Goal: Transaction & Acquisition: Purchase product/service

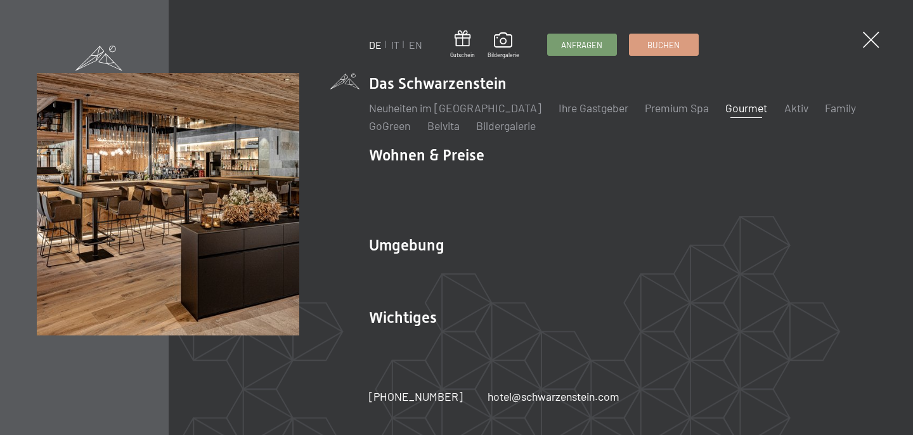
click at [726, 115] on link "Gourmet" at bounding box center [747, 108] width 42 height 14
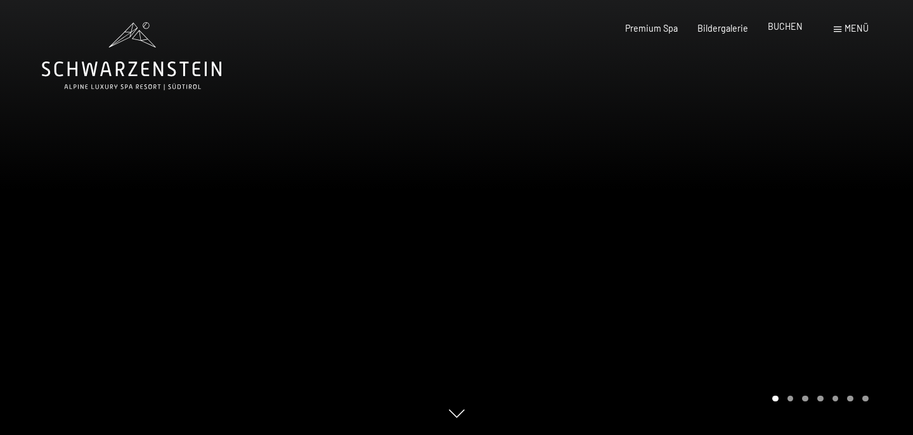
click at [779, 24] on span "BUCHEN" at bounding box center [785, 26] width 35 height 11
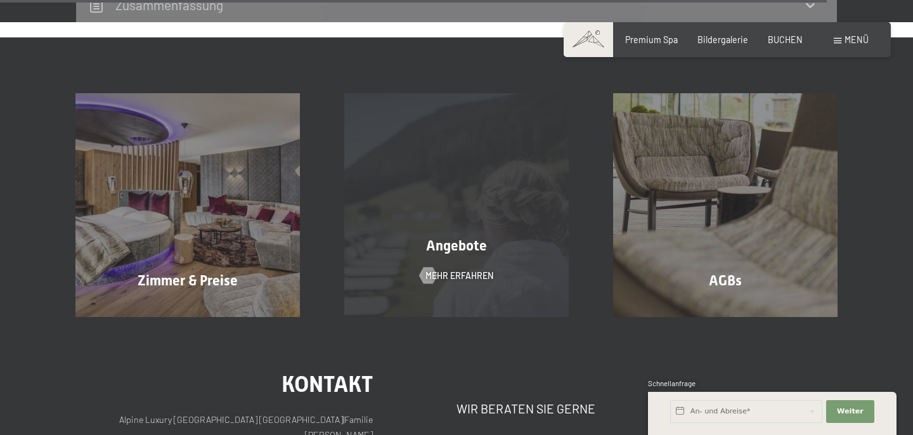
scroll to position [3954, 0]
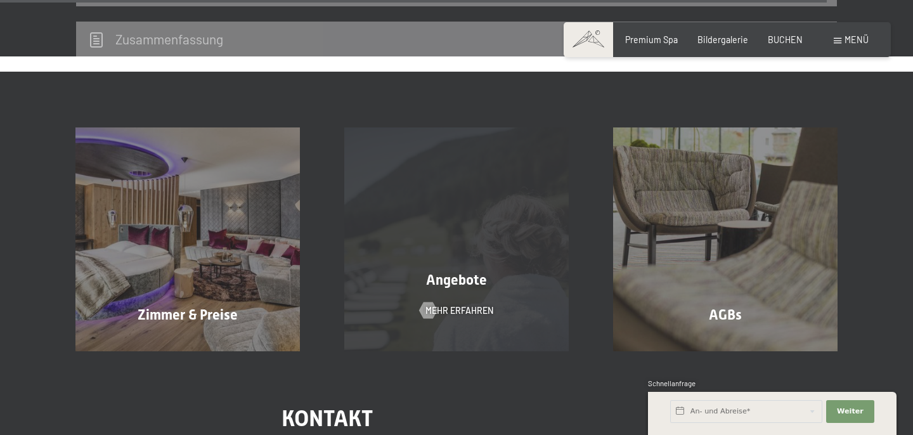
click at [492, 271] on div "Angebote" at bounding box center [456, 281] width 269 height 20
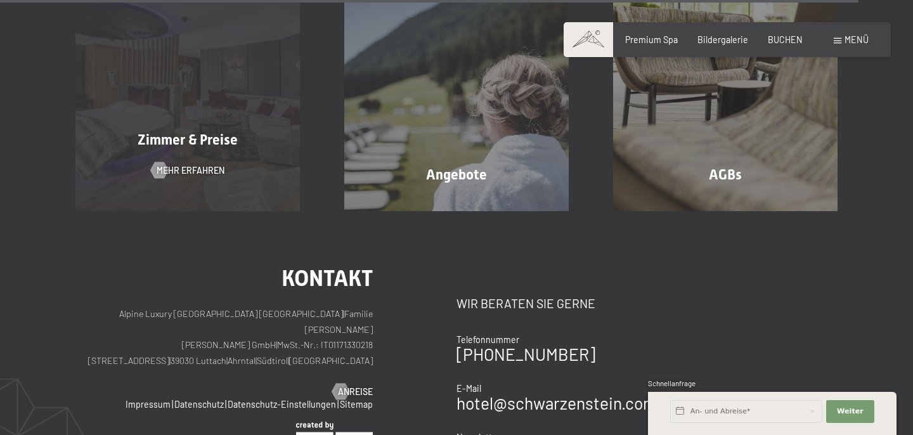
scroll to position [4103, 0]
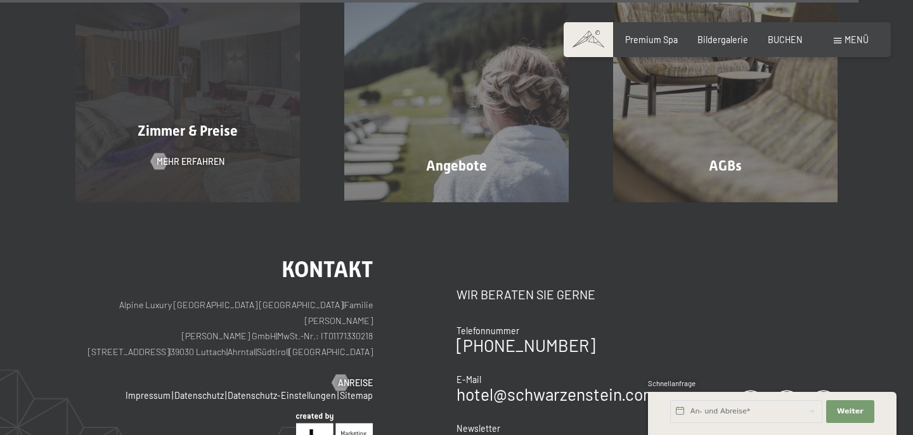
click at [239, 122] on div "Zimmer & Preise" at bounding box center [187, 132] width 269 height 20
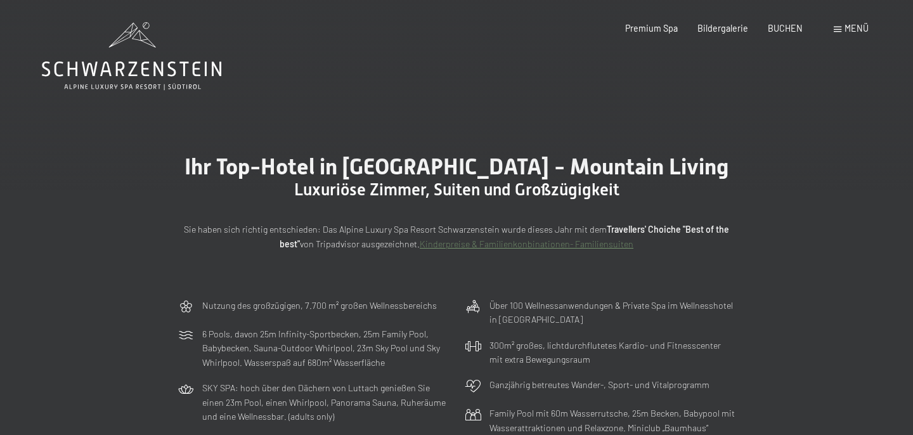
click at [845, 34] on span "Menü" at bounding box center [857, 28] width 24 height 11
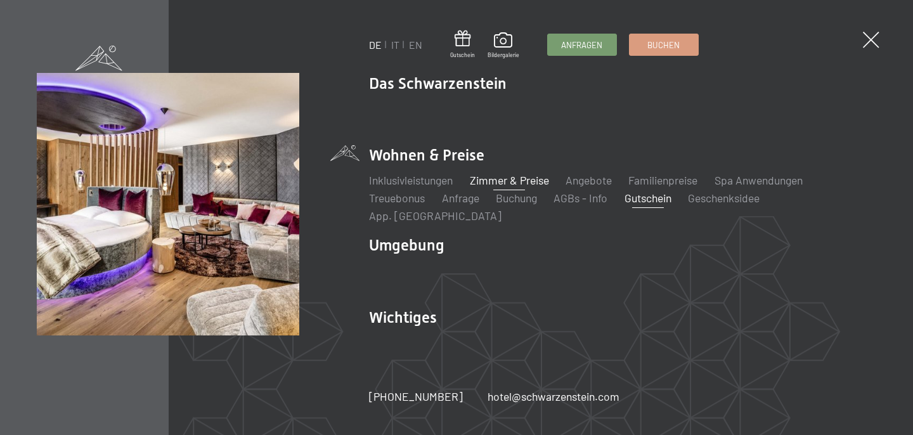
click at [664, 204] on link "Gutschein" at bounding box center [648, 198] width 47 height 14
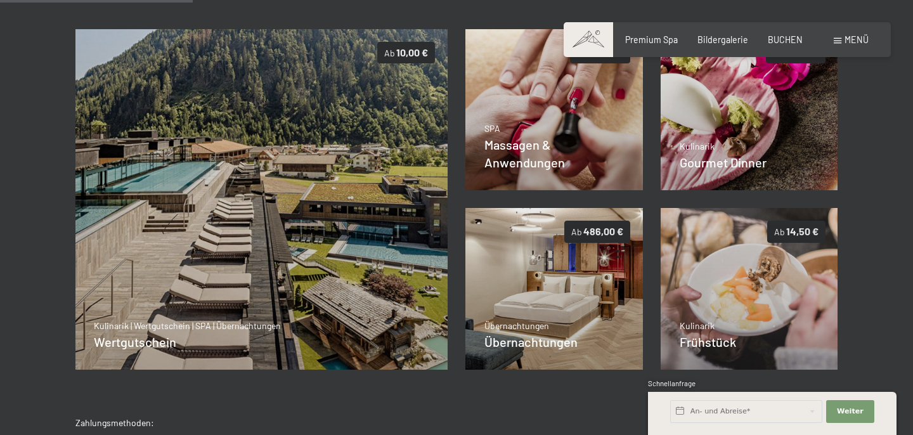
scroll to position [251, 0]
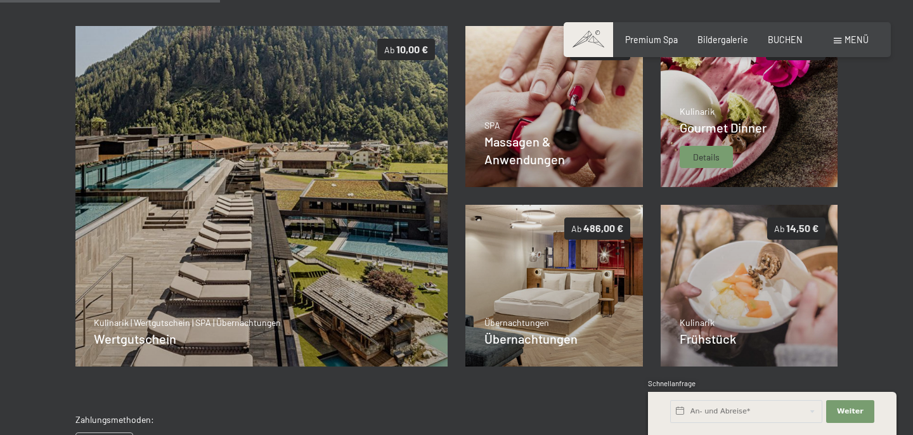
click at [777, 142] on img at bounding box center [750, 107] width 178 height 162
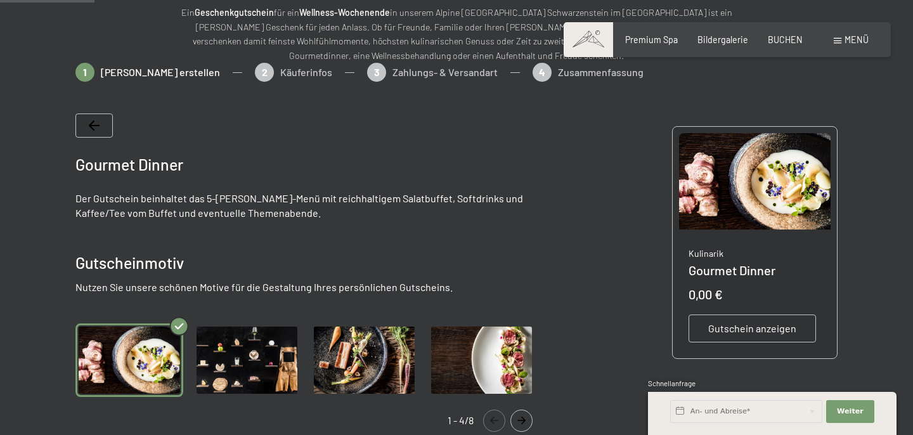
scroll to position [154, 0]
click at [467, 366] on img "Gallery" at bounding box center [481, 361] width 107 height 74
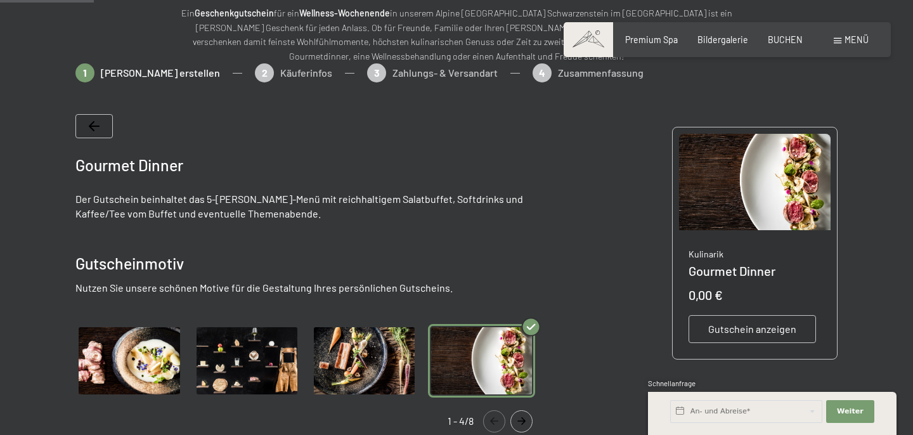
click at [395, 365] on img "Gallery" at bounding box center [364, 361] width 107 height 74
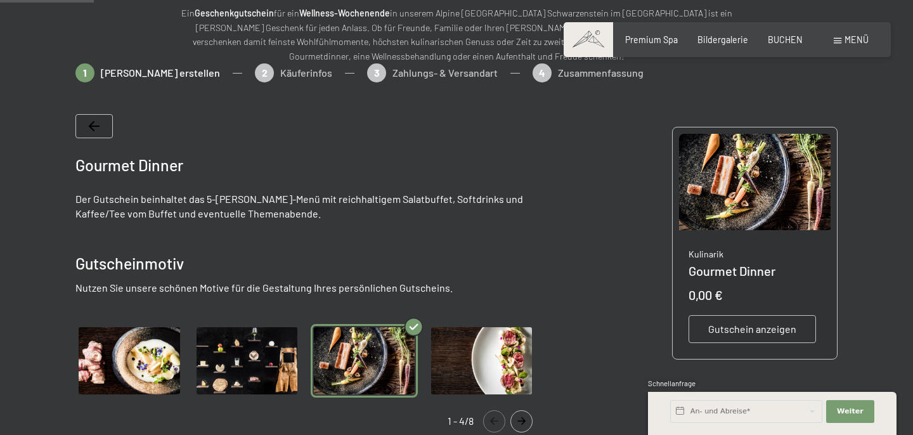
click at [294, 364] on img "Gallery" at bounding box center [246, 361] width 107 height 74
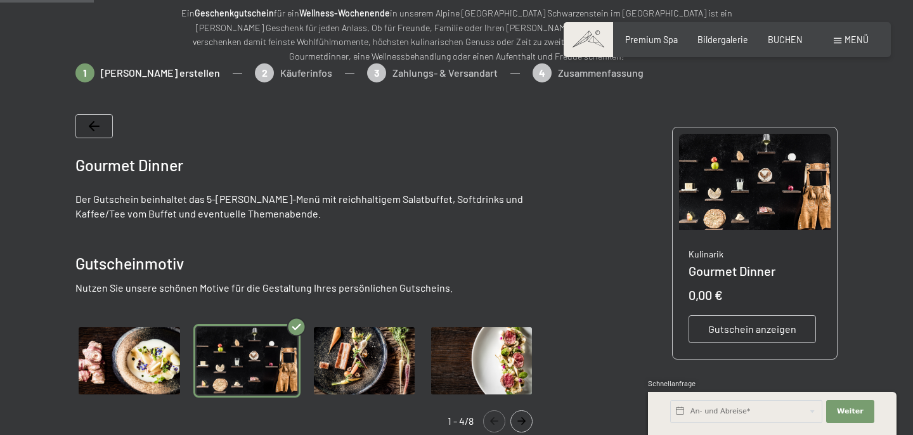
click at [133, 363] on img "Gallery" at bounding box center [128, 361] width 107 height 74
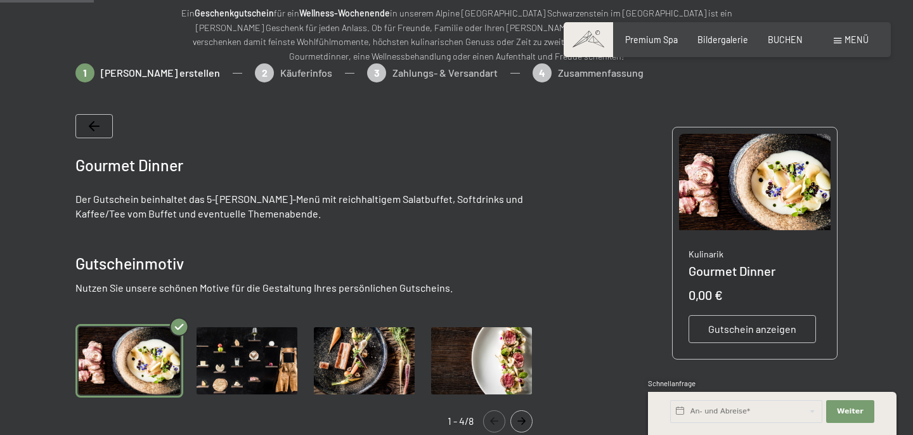
click at [433, 364] on img "Gallery" at bounding box center [481, 361] width 107 height 74
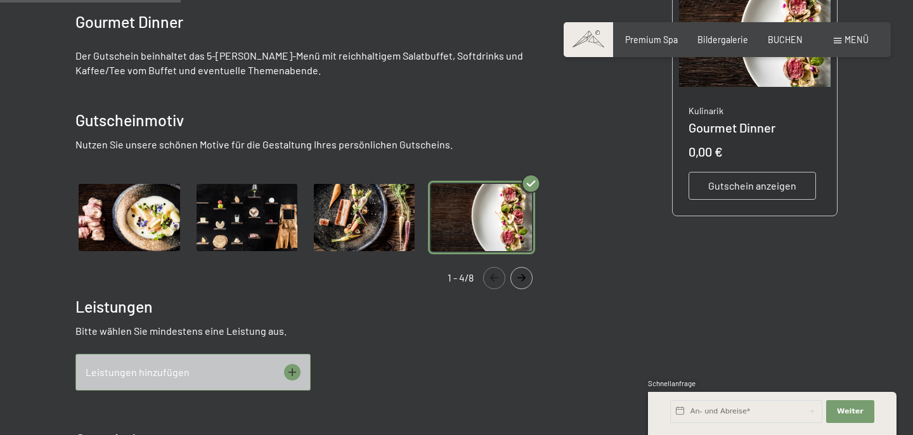
scroll to position [299, 0]
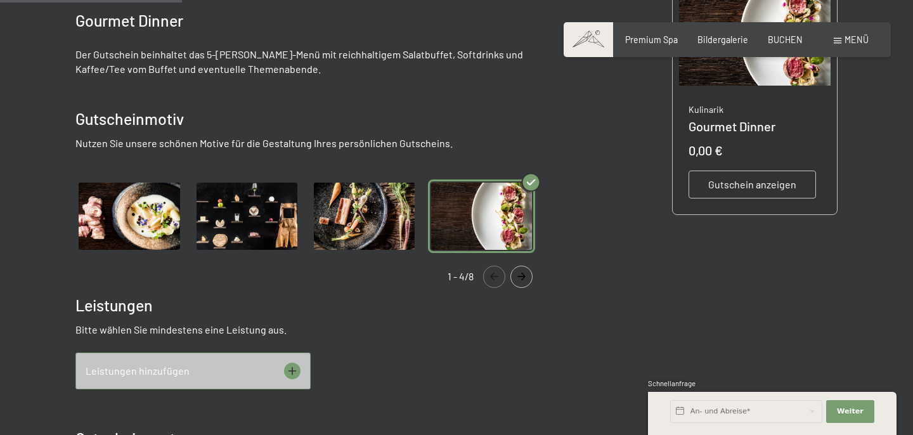
click at [516, 283] on button "Navigate to next slide" at bounding box center [522, 277] width 22 height 22
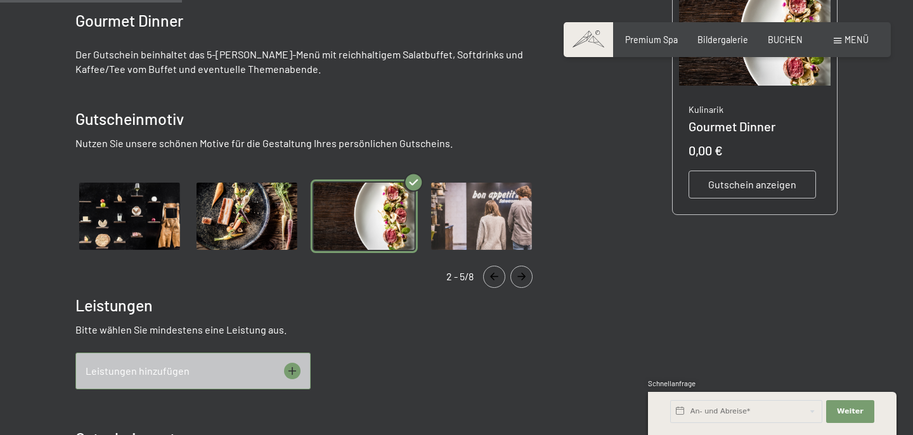
click at [516, 283] on button "Navigate to next slide" at bounding box center [522, 277] width 22 height 22
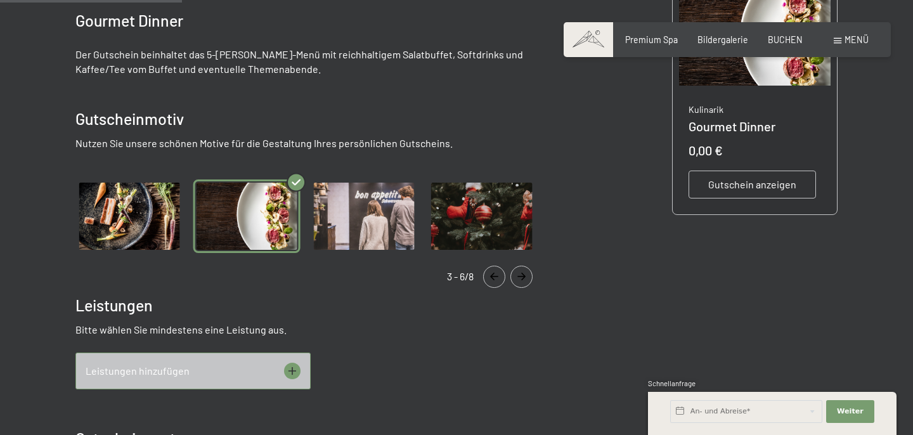
click at [516, 283] on button "Navigate to next slide" at bounding box center [522, 277] width 22 height 22
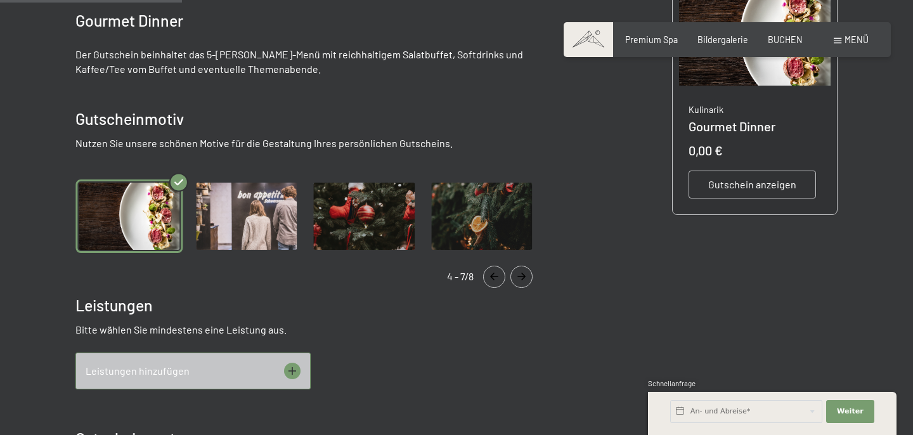
click at [516, 283] on button "Navigate to next slide" at bounding box center [522, 277] width 22 height 22
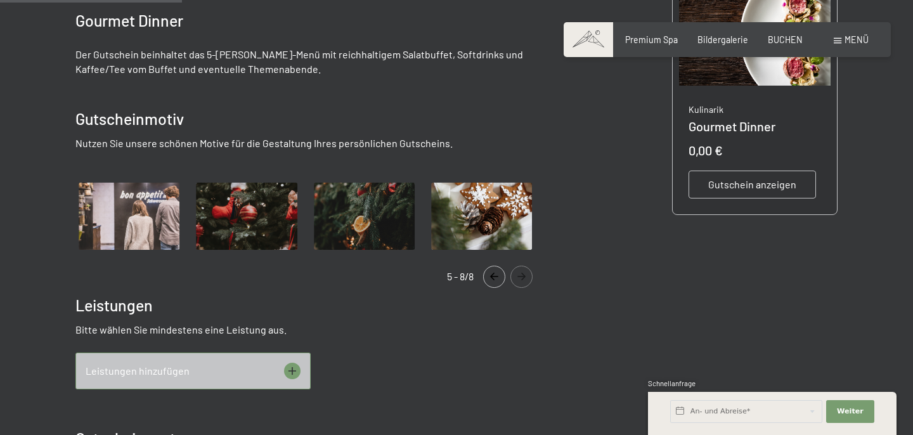
click at [521, 264] on div "Gallery" at bounding box center [310, 216] width 470 height 99
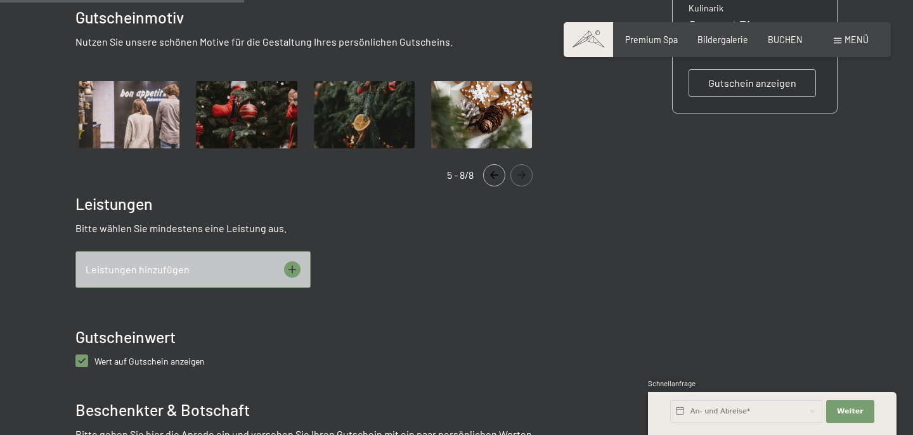
scroll to position [401, 0]
click at [195, 266] on div "Leistungen hinzufügen" at bounding box center [192, 269] width 235 height 37
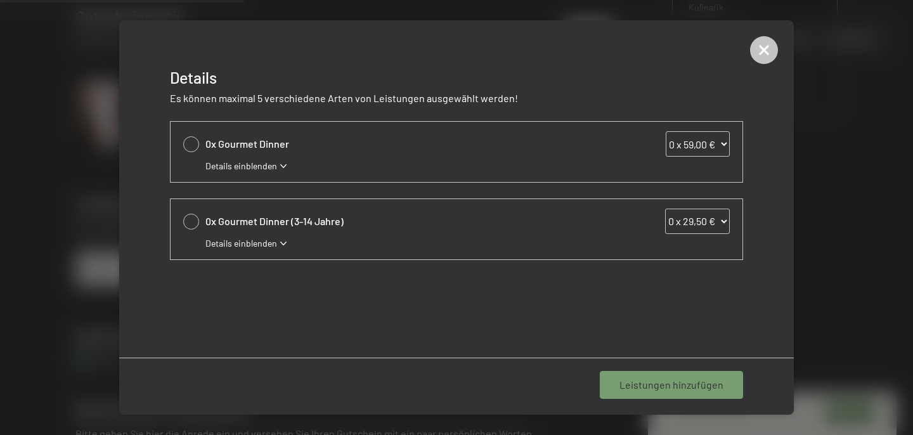
click at [282, 167] on icon at bounding box center [283, 166] width 6 height 4
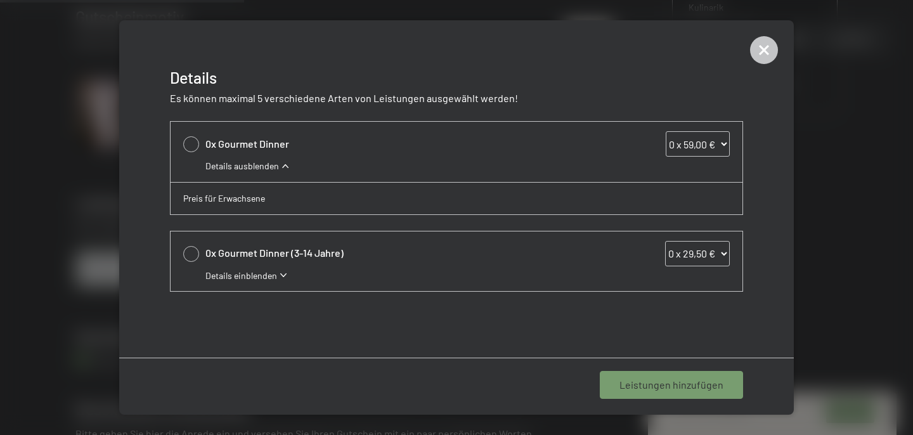
click at [282, 167] on icon at bounding box center [285, 166] width 6 height 4
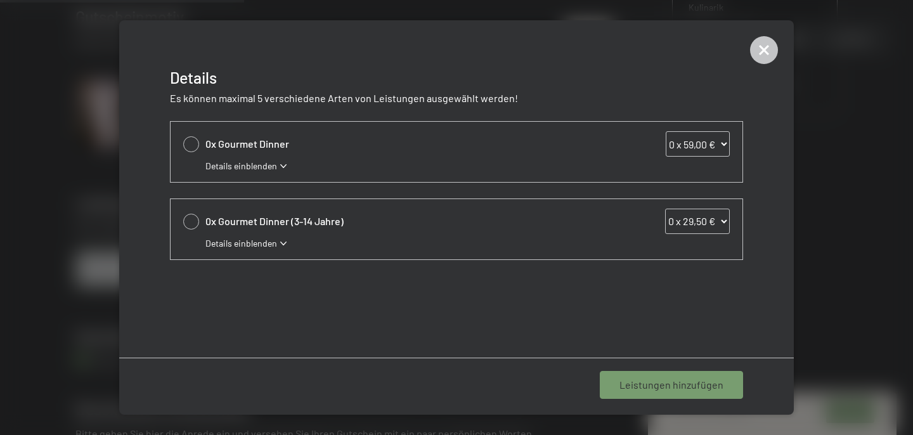
click at [284, 166] on icon at bounding box center [283, 166] width 6 height 4
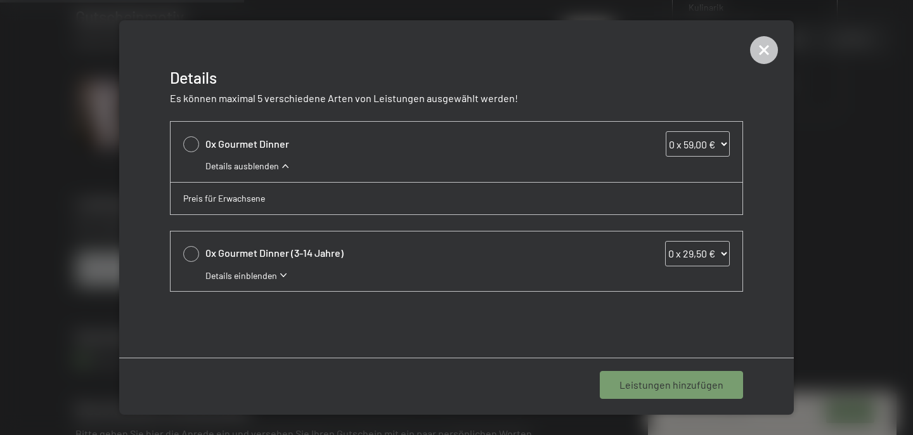
click at [280, 204] on p "Preis für Erwachsene" at bounding box center [388, 198] width 410 height 13
click at [720, 150] on select "0 x 59,00 € 1 x 59,00 € 2 x 59,00 € 3 x 59,00 € 4 x 59,00 € 5 x 59,00 € 6 x 59,…" at bounding box center [698, 143] width 64 height 25
select select "4"
click at [666, 131] on select "0 x 59,00 € 1 x 59,00 € 2 x 59,00 € 3 x 59,00 € 4 x 59,00 € 5 x 59,00 € 6 x 59,…" at bounding box center [698, 143] width 64 height 25
click at [732, 386] on div "1 Leistung hinzufügen" at bounding box center [675, 385] width 138 height 28
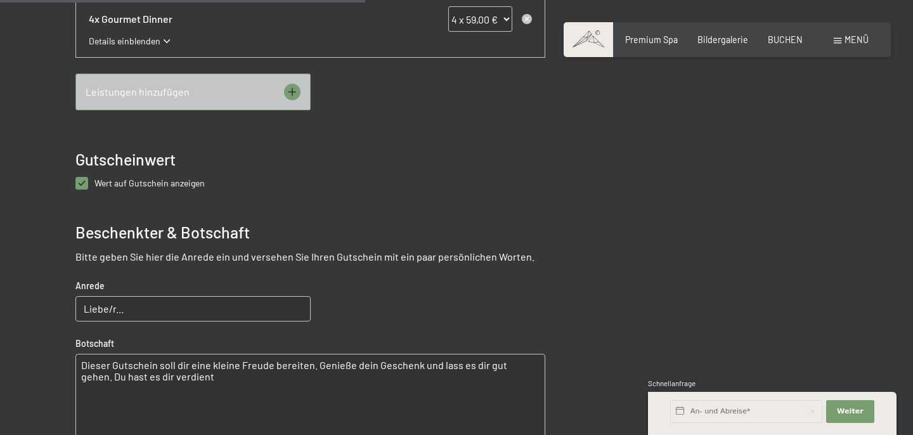
scroll to position [656, 0]
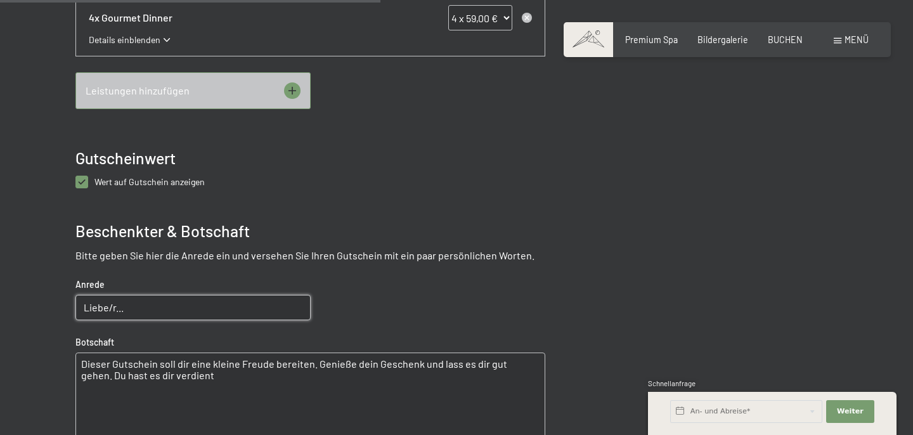
click at [291, 309] on input "Liebe/r..." at bounding box center [192, 307] width 235 height 25
